Goal: Book appointment/travel/reservation

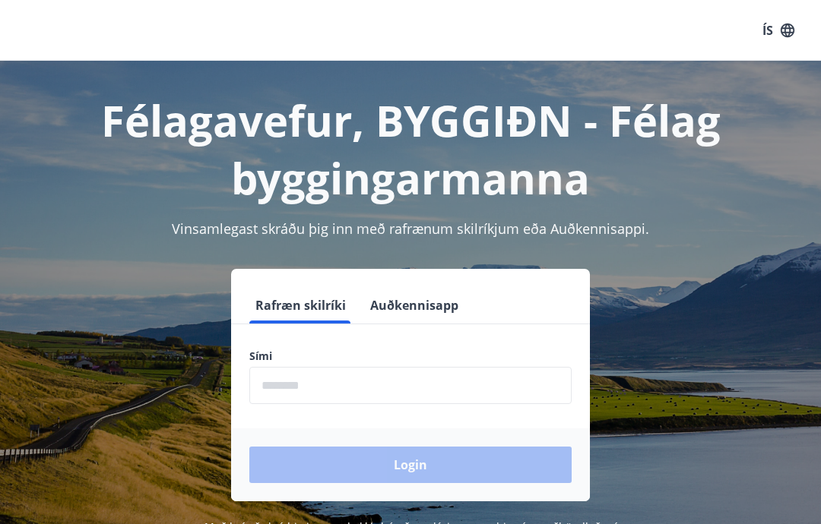
click at [304, 385] on input "phone" at bounding box center [410, 385] width 322 height 37
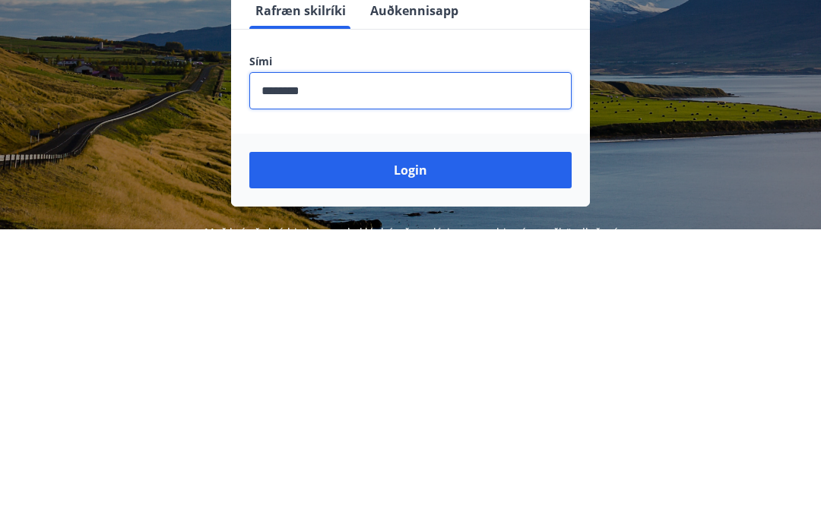
scroll to position [249, 0]
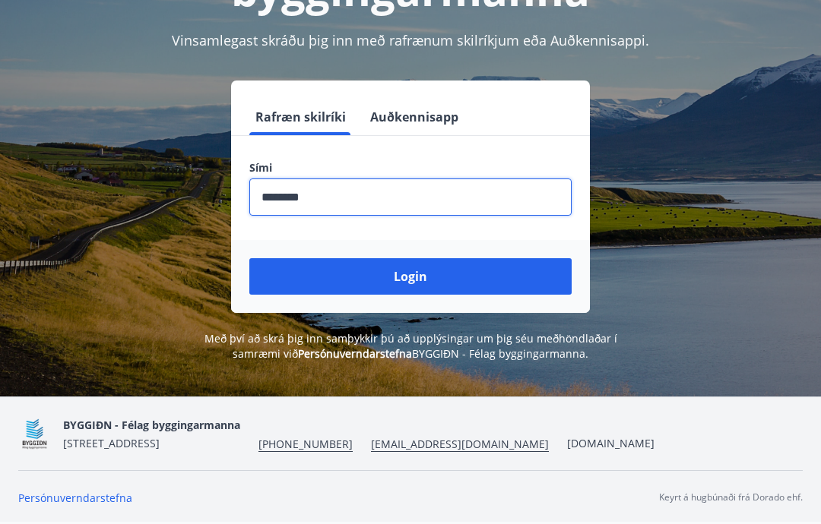
type input "********"
click at [520, 258] on button "Login" at bounding box center [410, 276] width 322 height 36
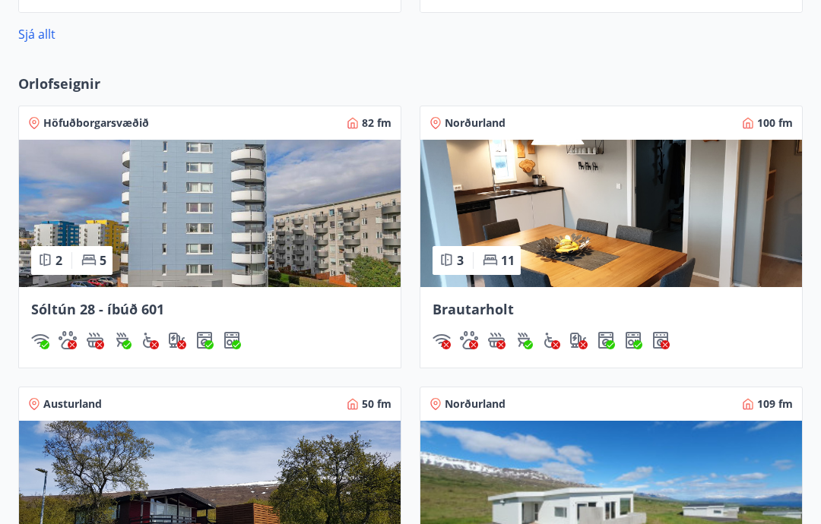
scroll to position [1044, 0]
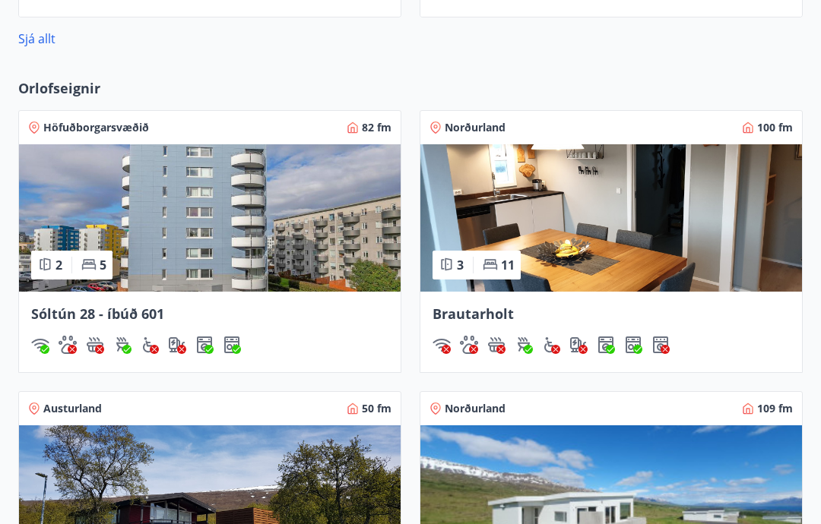
click at [214, 272] on img at bounding box center [209, 217] width 381 height 147
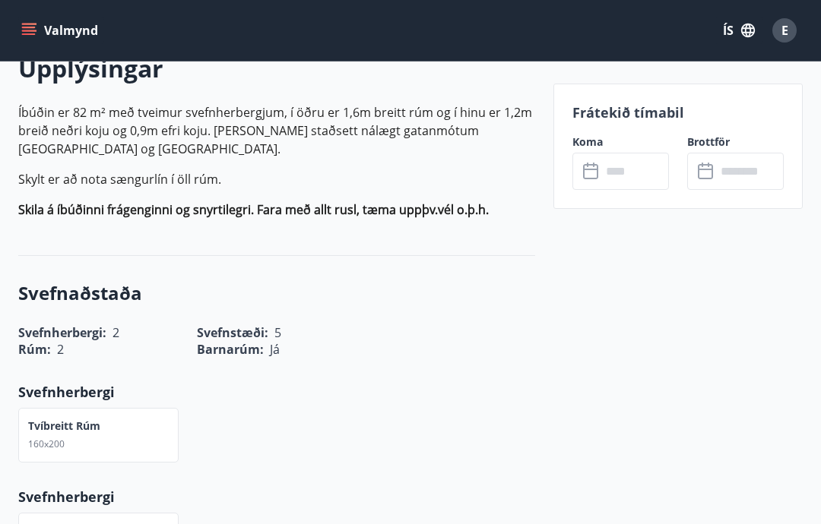
scroll to position [463, 0]
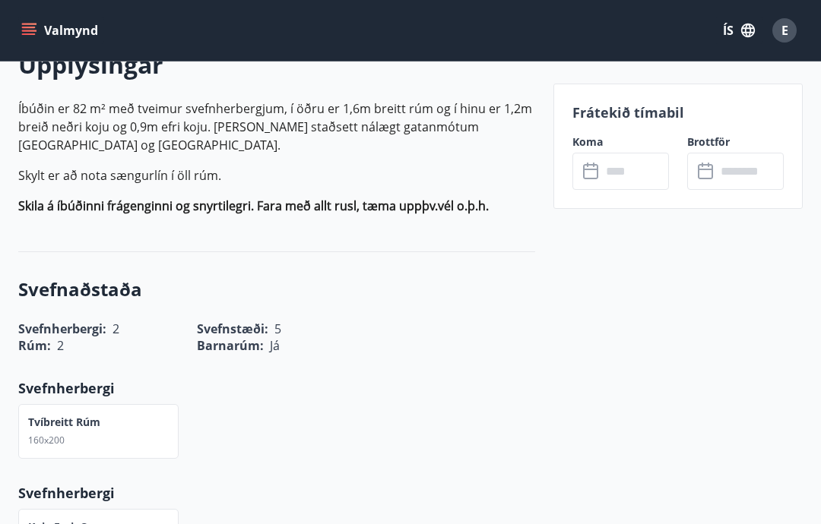
click at [628, 171] on input "text" at bounding box center [635, 171] width 68 height 37
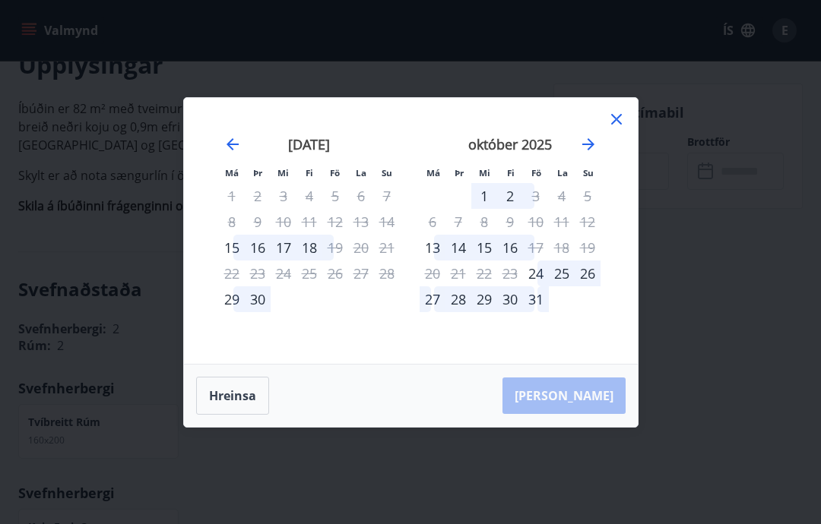
click at [754, 307] on div "Má Þr Mi Fi Fö La Su Má Þr Mi Fi Fö La Su [DATE] 1 2 3 4 5 6 7 8 9 10 11 12 13 …" at bounding box center [410, 262] width 821 height 524
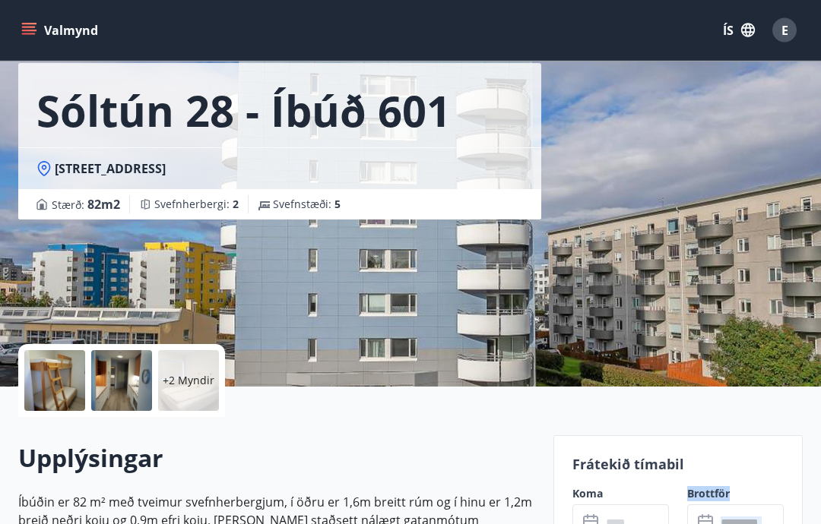
scroll to position [70, 0]
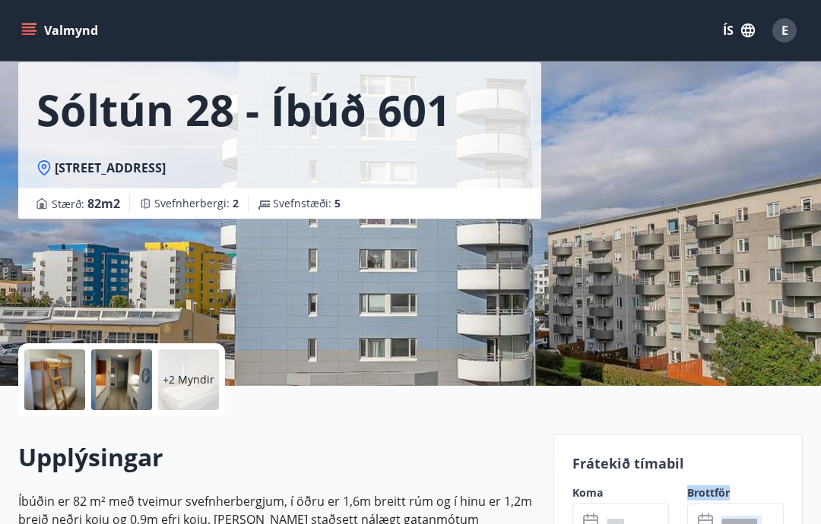
click at [746, 458] on p "Frátekið tímabil" at bounding box center [677, 464] width 211 height 20
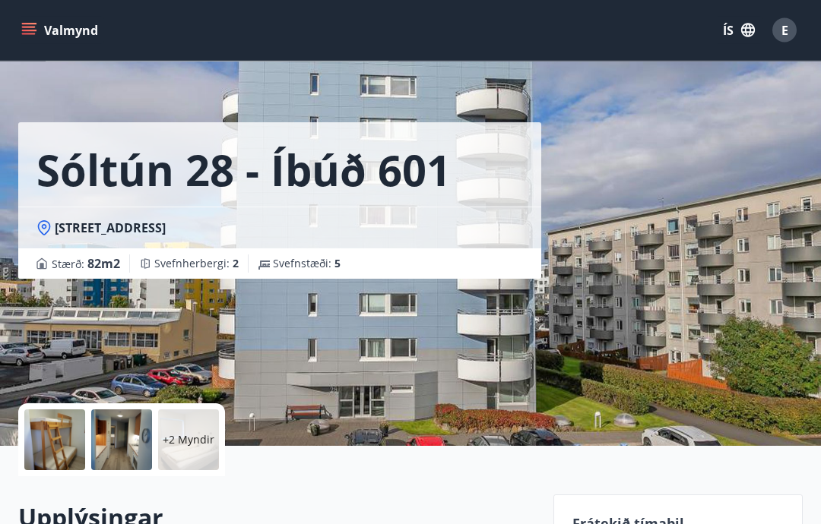
scroll to position [0, 0]
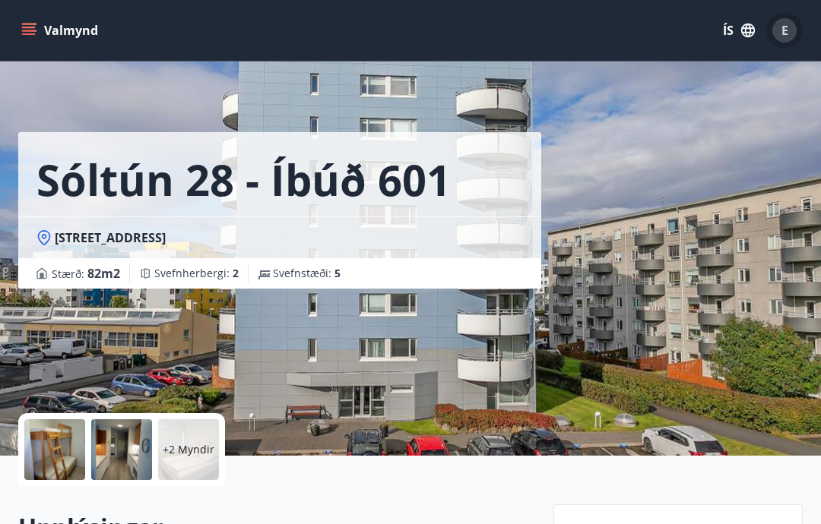
click at [798, 36] on button "E" at bounding box center [784, 30] width 36 height 36
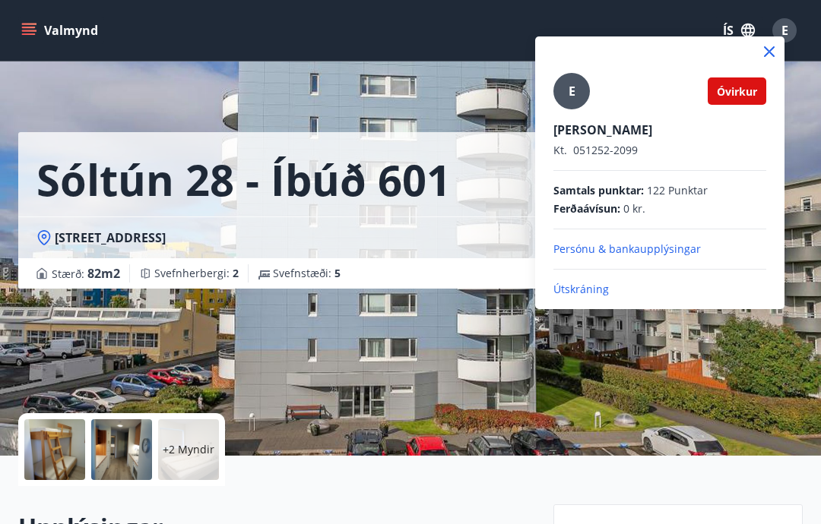
click at [605, 293] on p "Útskráning" at bounding box center [659, 289] width 213 height 15
